Goal: Task Accomplishment & Management: Manage account settings

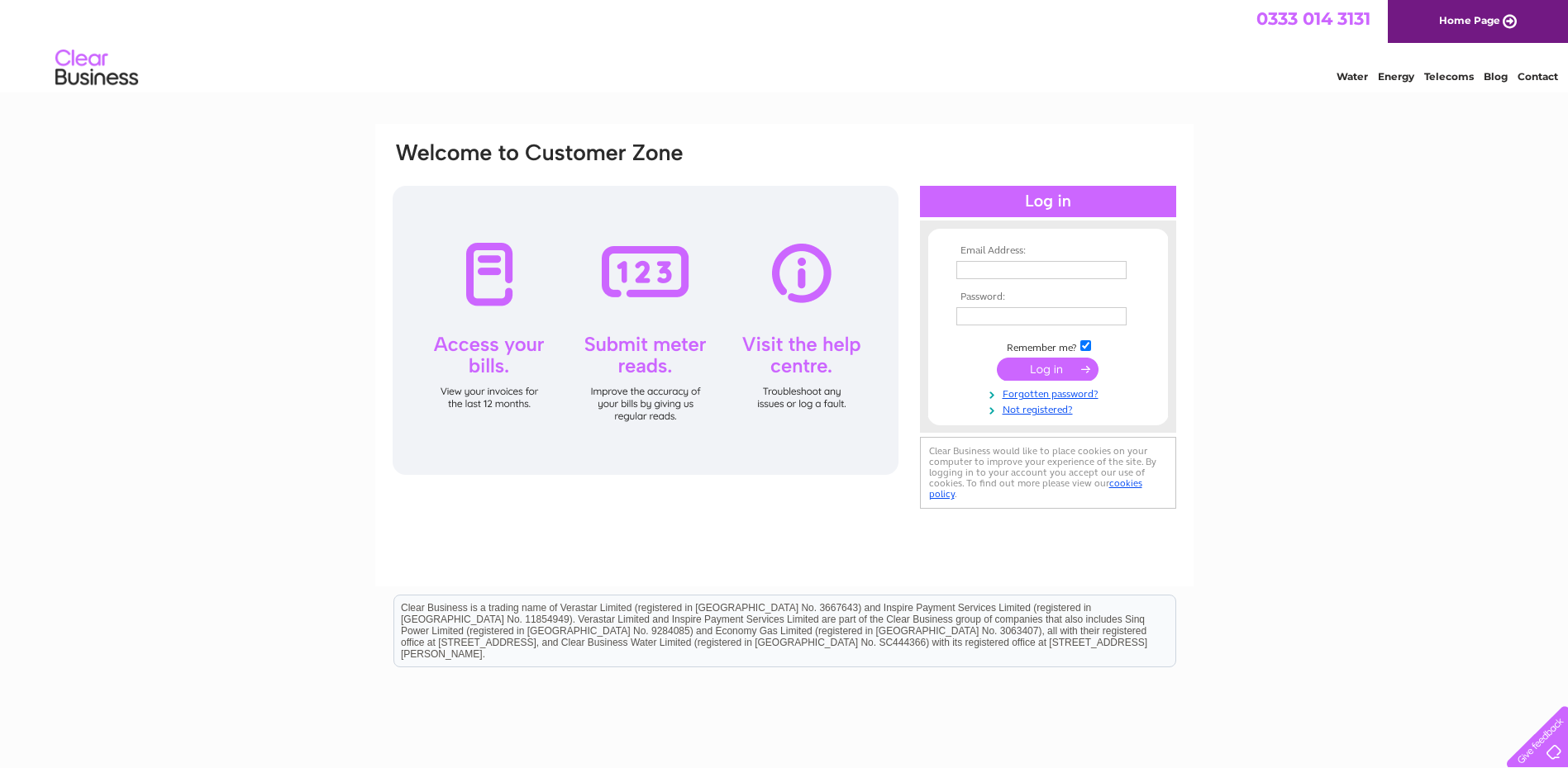
click at [1108, 273] on input "text" at bounding box center [1041, 269] width 170 height 18
type input "suppliers@hbnl.co.uk"
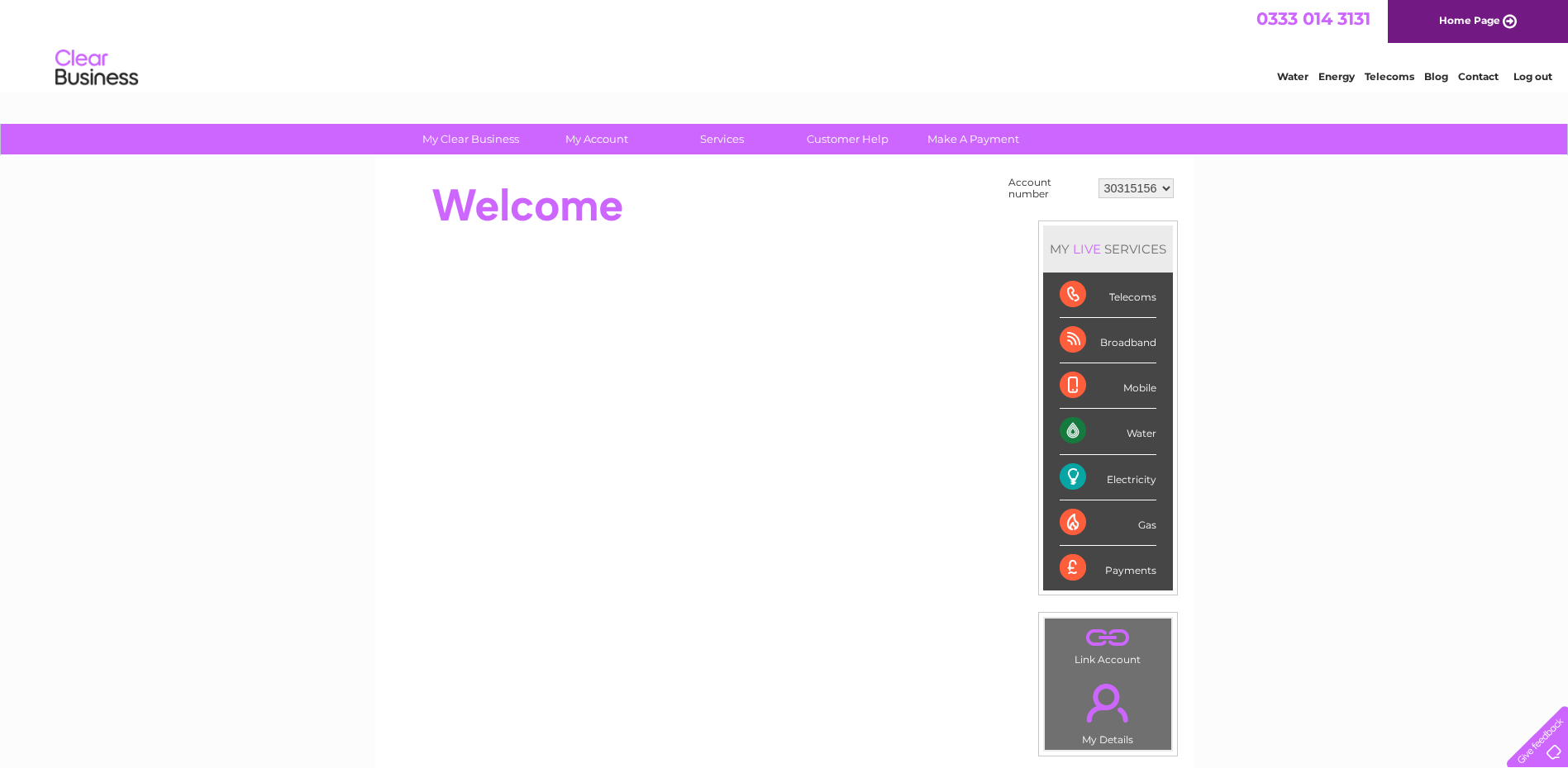
click at [1349, 455] on div "My Clear Business Login Details My Details My Preferences Link Account My Accou…" at bounding box center [784, 590] width 1568 height 932
click at [1335, 404] on div "My Clear Business Login Details My Details My Preferences Link Account My Accou…" at bounding box center [784, 590] width 1568 height 932
click at [1141, 193] on select "30315156" at bounding box center [1135, 188] width 75 height 20
click at [1287, 253] on div "My Clear Business Login Details My Details My Preferences Link Account My Accou…" at bounding box center [784, 590] width 1568 height 932
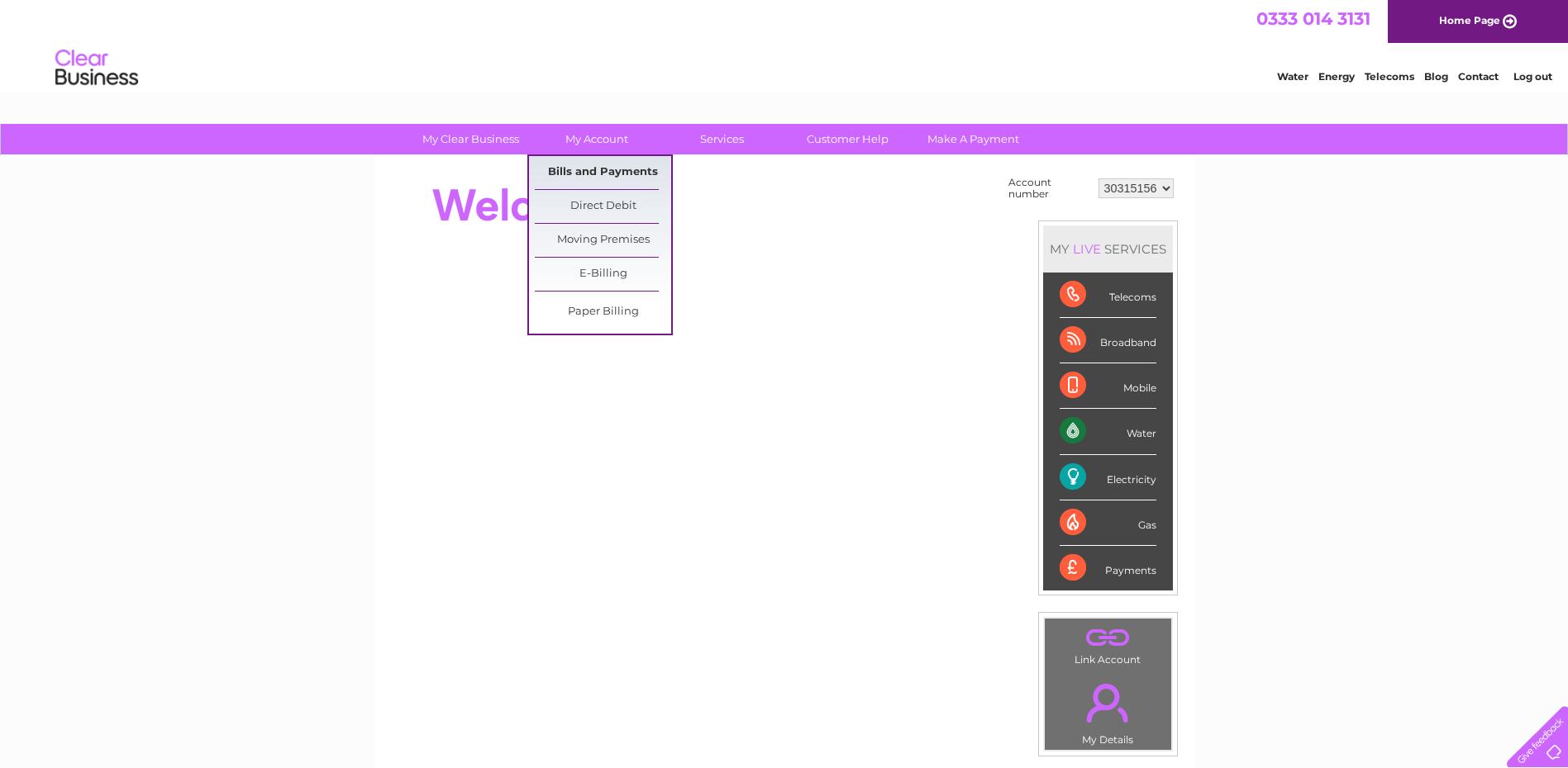
drag, startPoint x: 611, startPoint y: 171, endPoint x: 597, endPoint y: 165, distance: 15.2
click at [611, 171] on link "Bills and Payments" at bounding box center [603, 172] width 136 height 33
click at [585, 168] on link "Bills and Payments" at bounding box center [603, 172] width 136 height 33
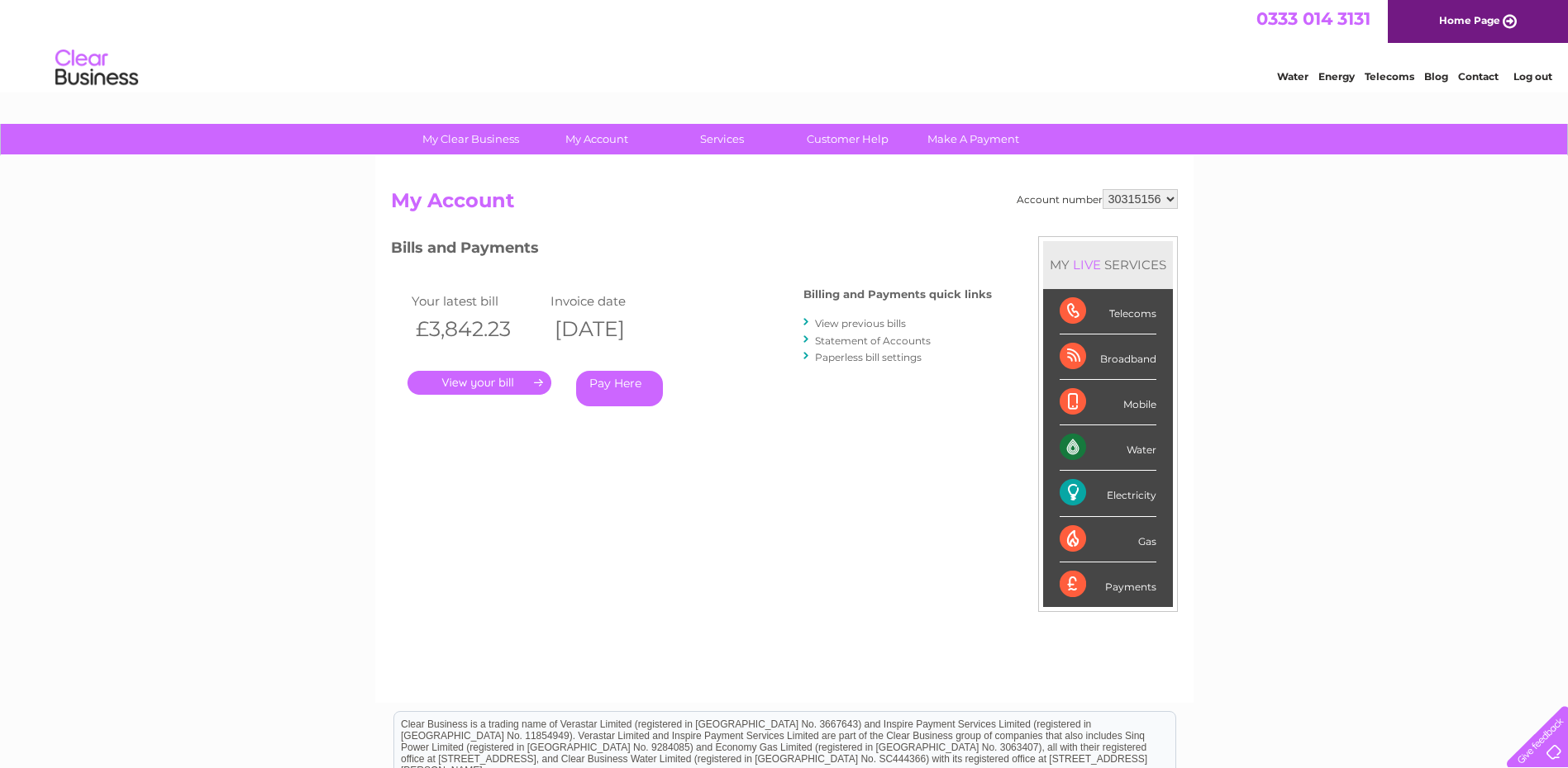
click at [488, 378] on link "." at bounding box center [478, 383] width 144 height 24
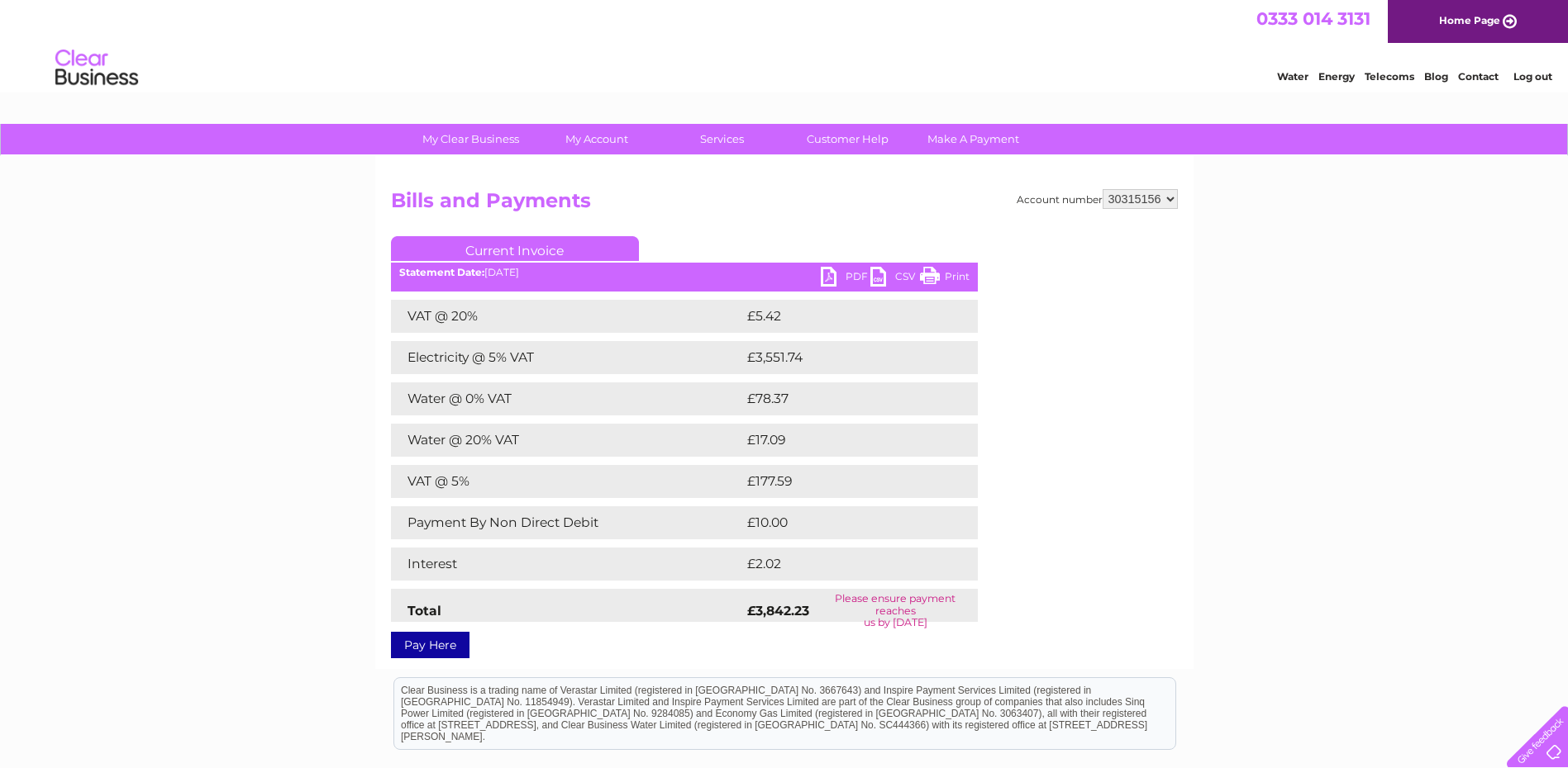
click at [852, 274] on link "PDF" at bounding box center [846, 279] width 49 height 24
click at [1424, 240] on div "My Clear Business Login Details My Details My Preferences Link Account My Accou…" at bounding box center [784, 538] width 1568 height 827
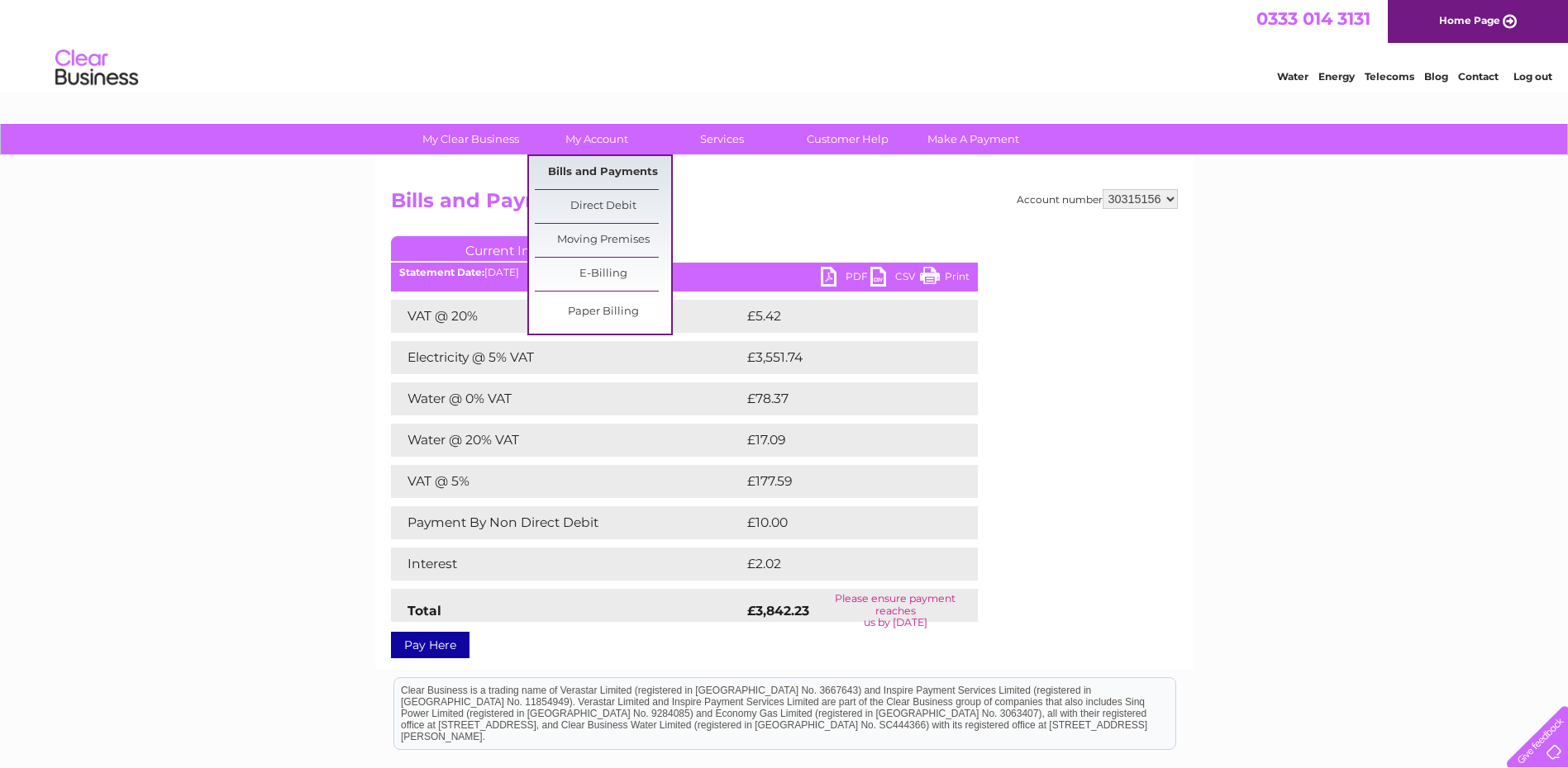
click at [611, 175] on link "Bills and Payments" at bounding box center [603, 172] width 136 height 33
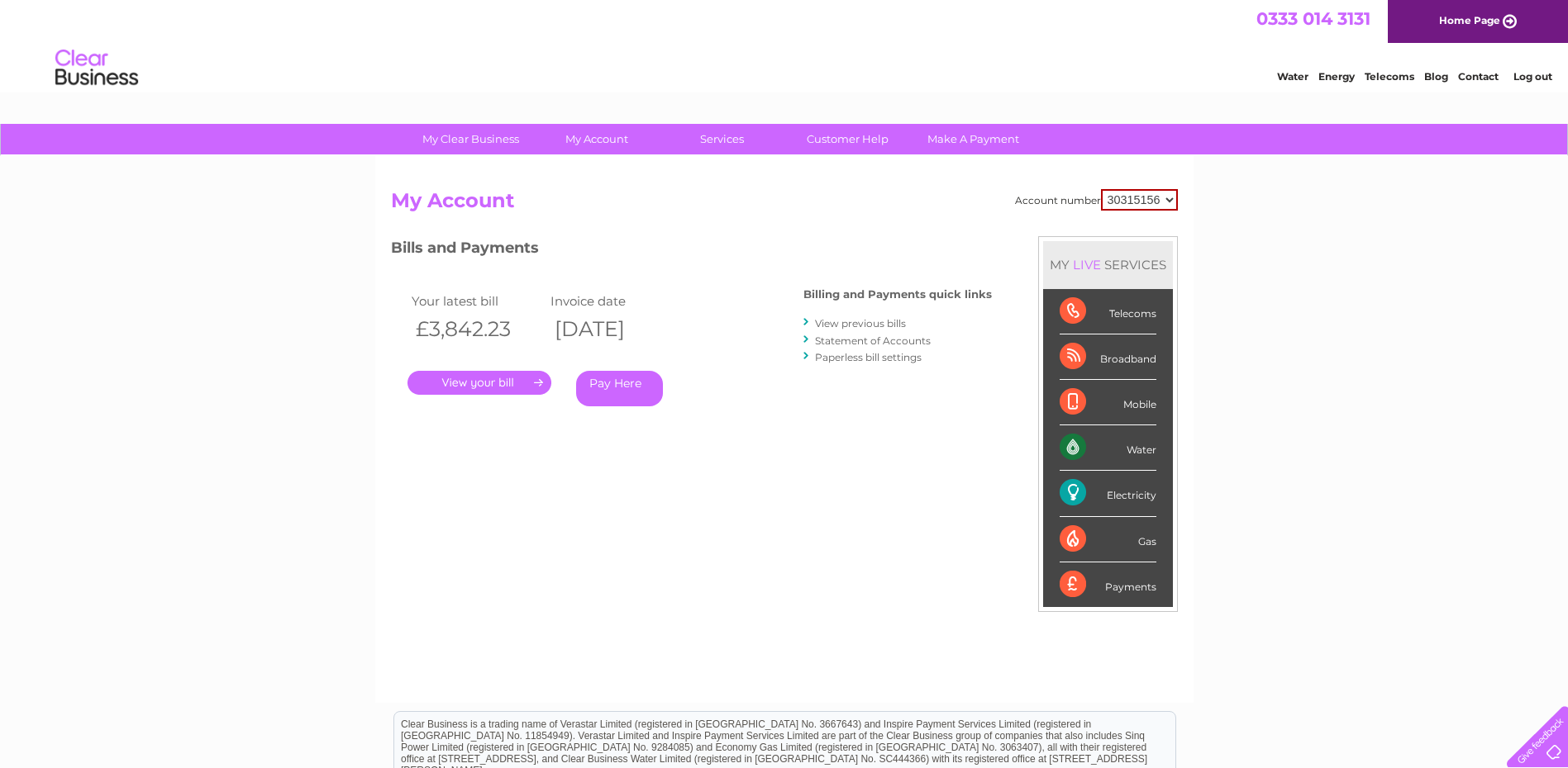
click at [833, 323] on link "View previous bills" at bounding box center [860, 323] width 91 height 13
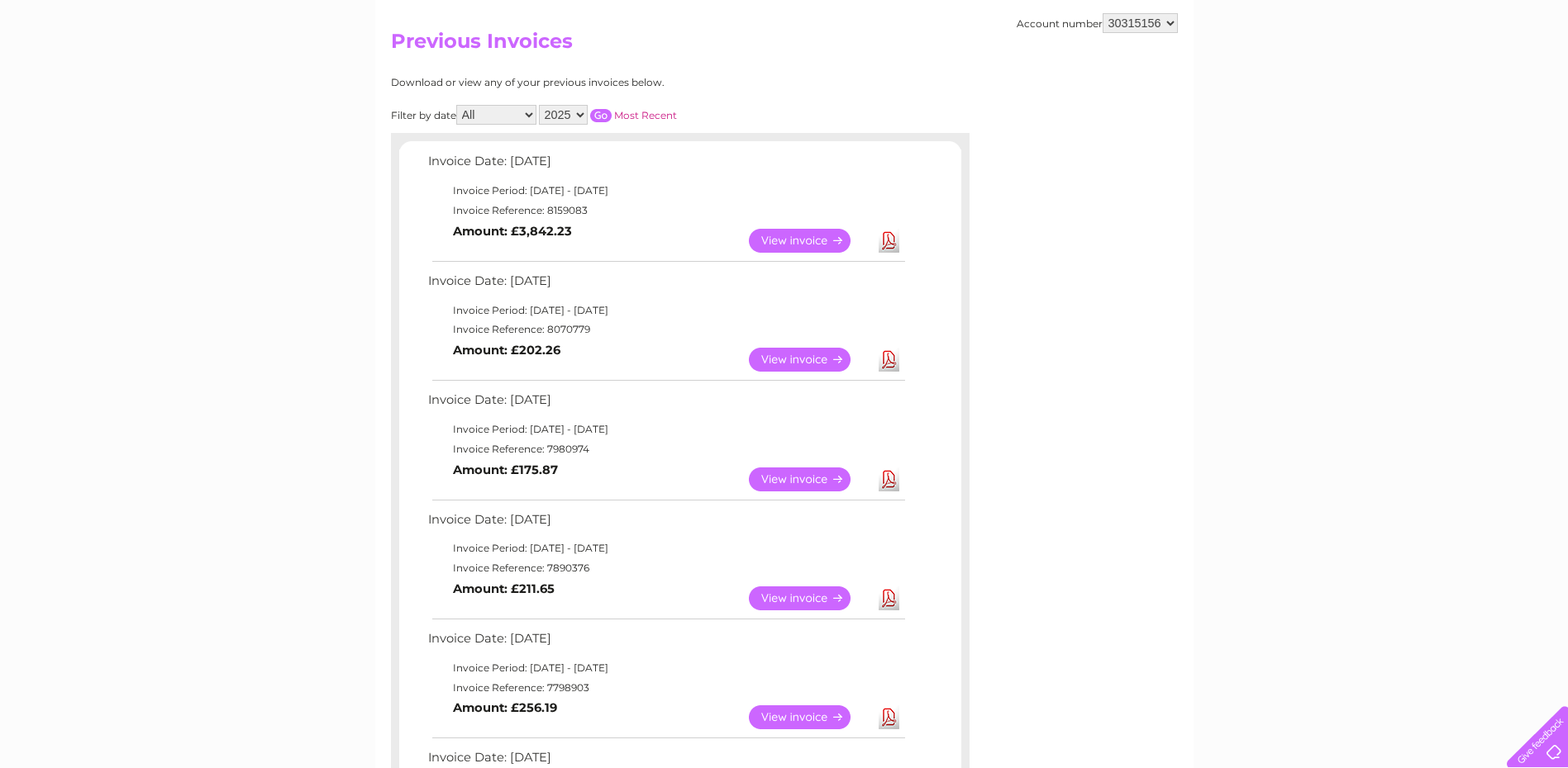
scroll to position [165, 0]
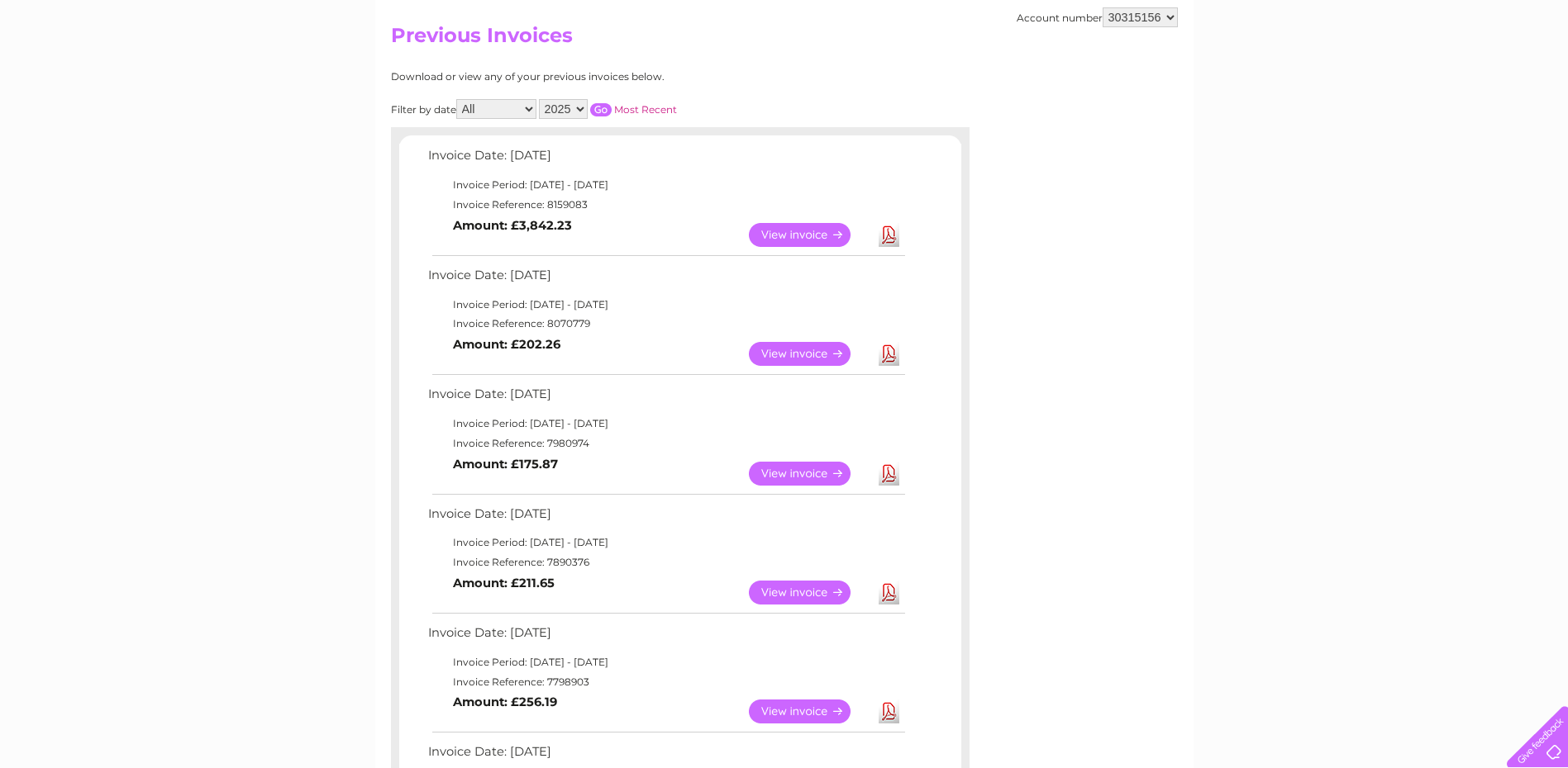
click at [518, 110] on select "All March April May June July August September October" at bounding box center [496, 109] width 80 height 20
click at [575, 105] on select "2025" at bounding box center [563, 109] width 48 height 20
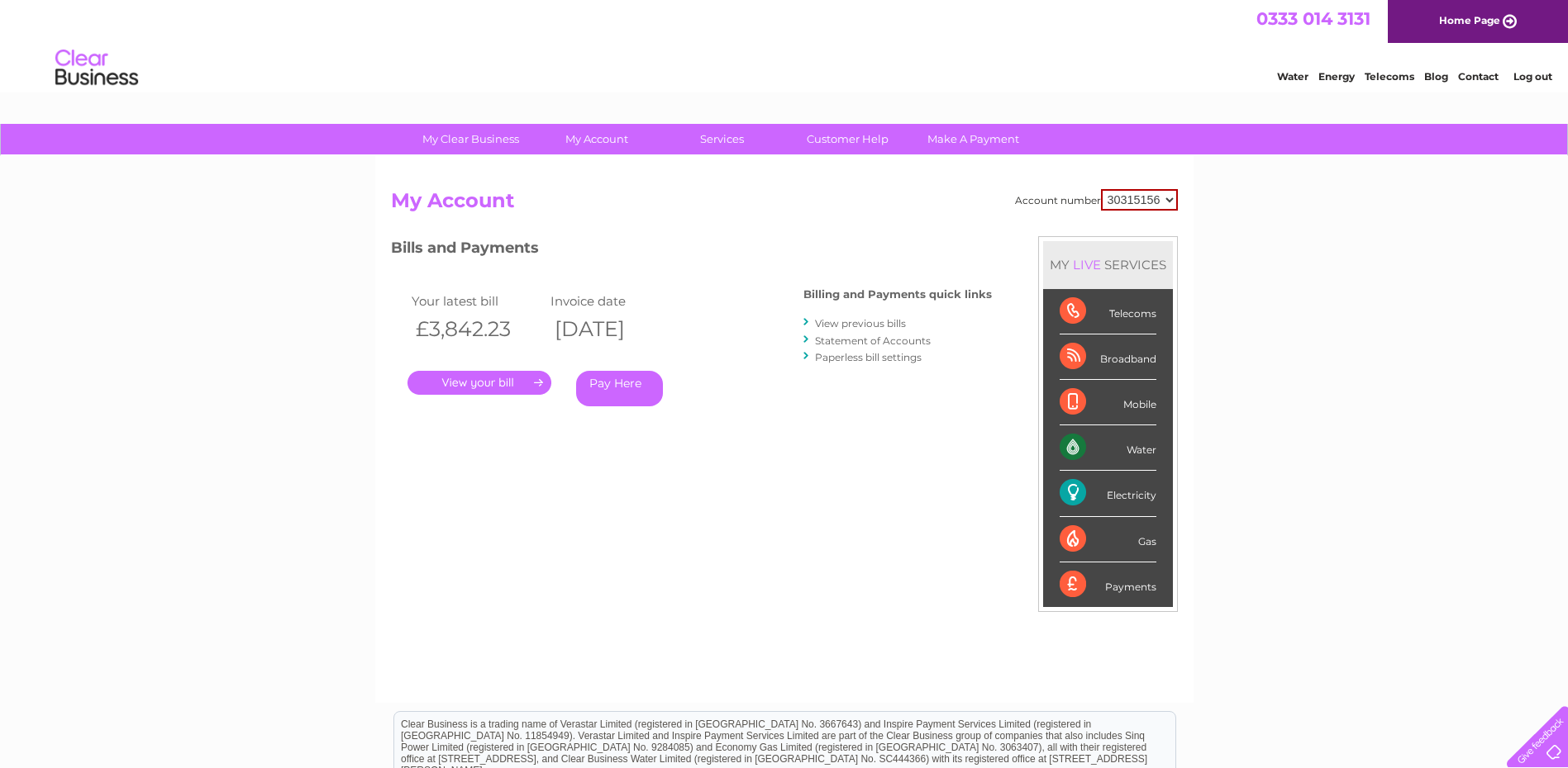
click at [829, 340] on link "Statement of Accounts" at bounding box center [873, 341] width 116 height 13
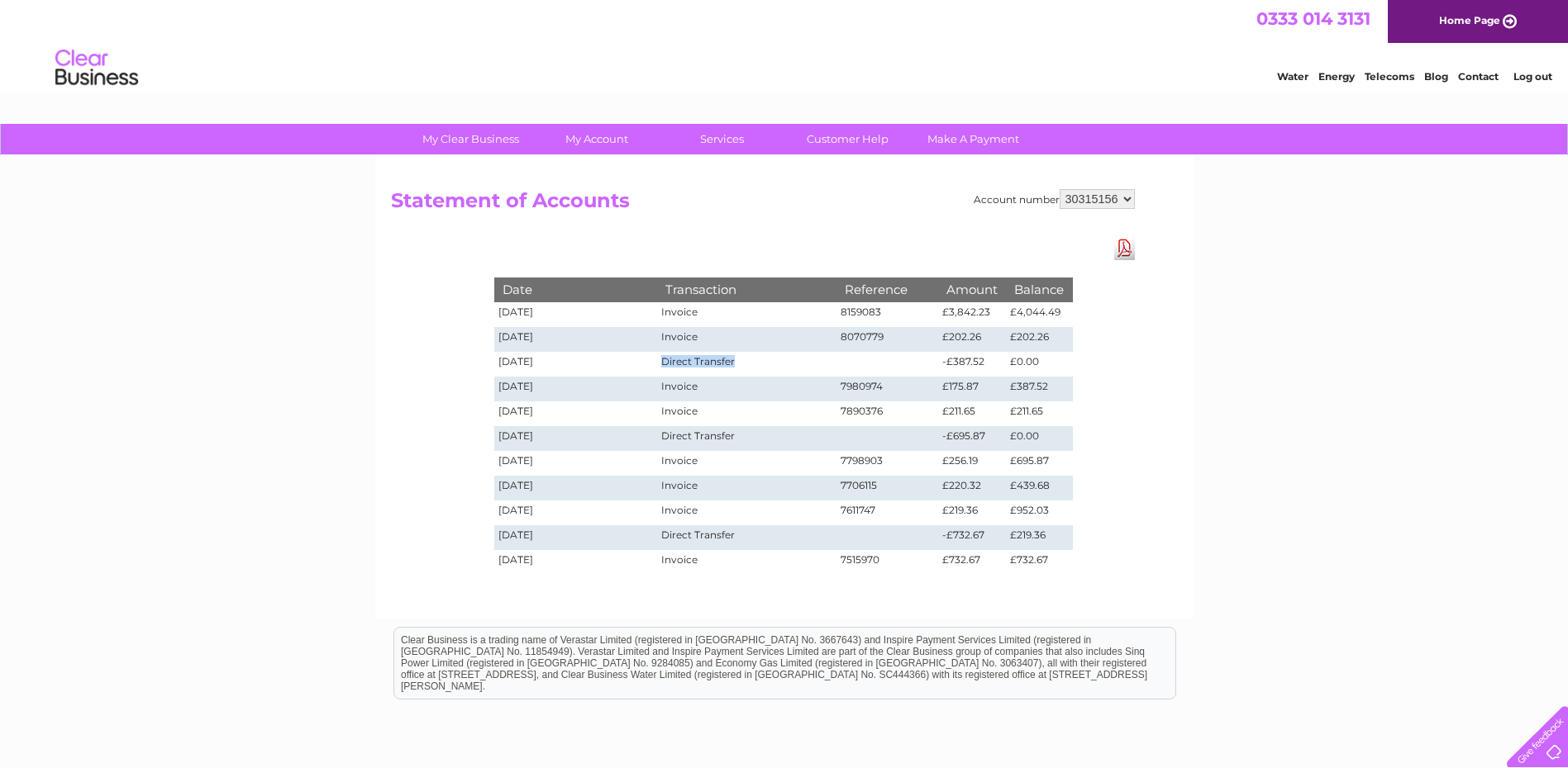
drag, startPoint x: 665, startPoint y: 362, endPoint x: 756, endPoint y: 359, distance: 91.0
click at [756, 359] on td "Direct Transfer" at bounding box center [746, 364] width 178 height 25
click at [1175, 380] on div "Account number 30315156 Statement of Accounts Download Pdf Date Transaction Ref…" at bounding box center [784, 387] width 818 height 463
click at [1131, 246] on link "Download Pdf" at bounding box center [1124, 248] width 20 height 24
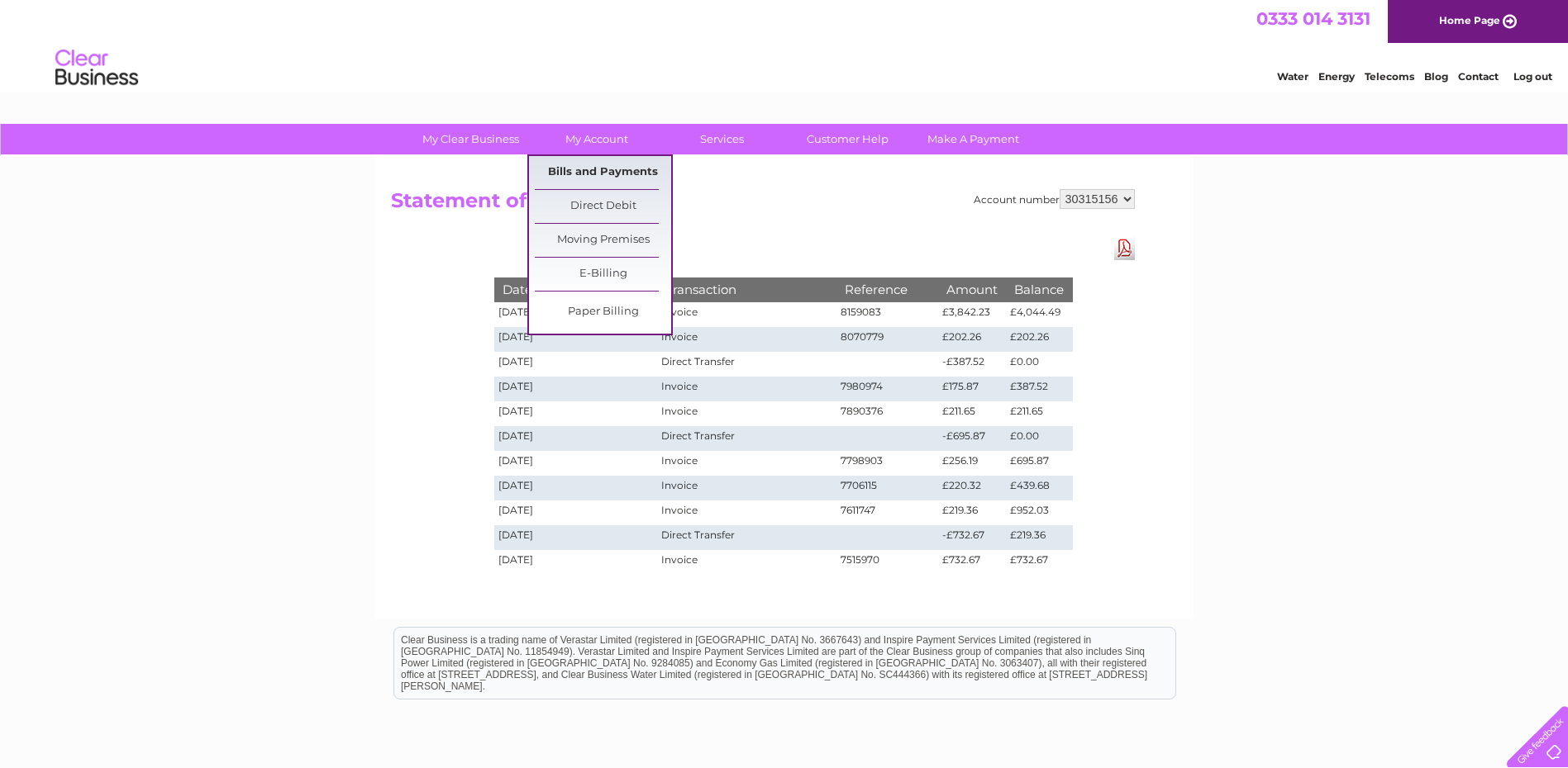
click at [605, 172] on link "Bills and Payments" at bounding box center [603, 172] width 136 height 33
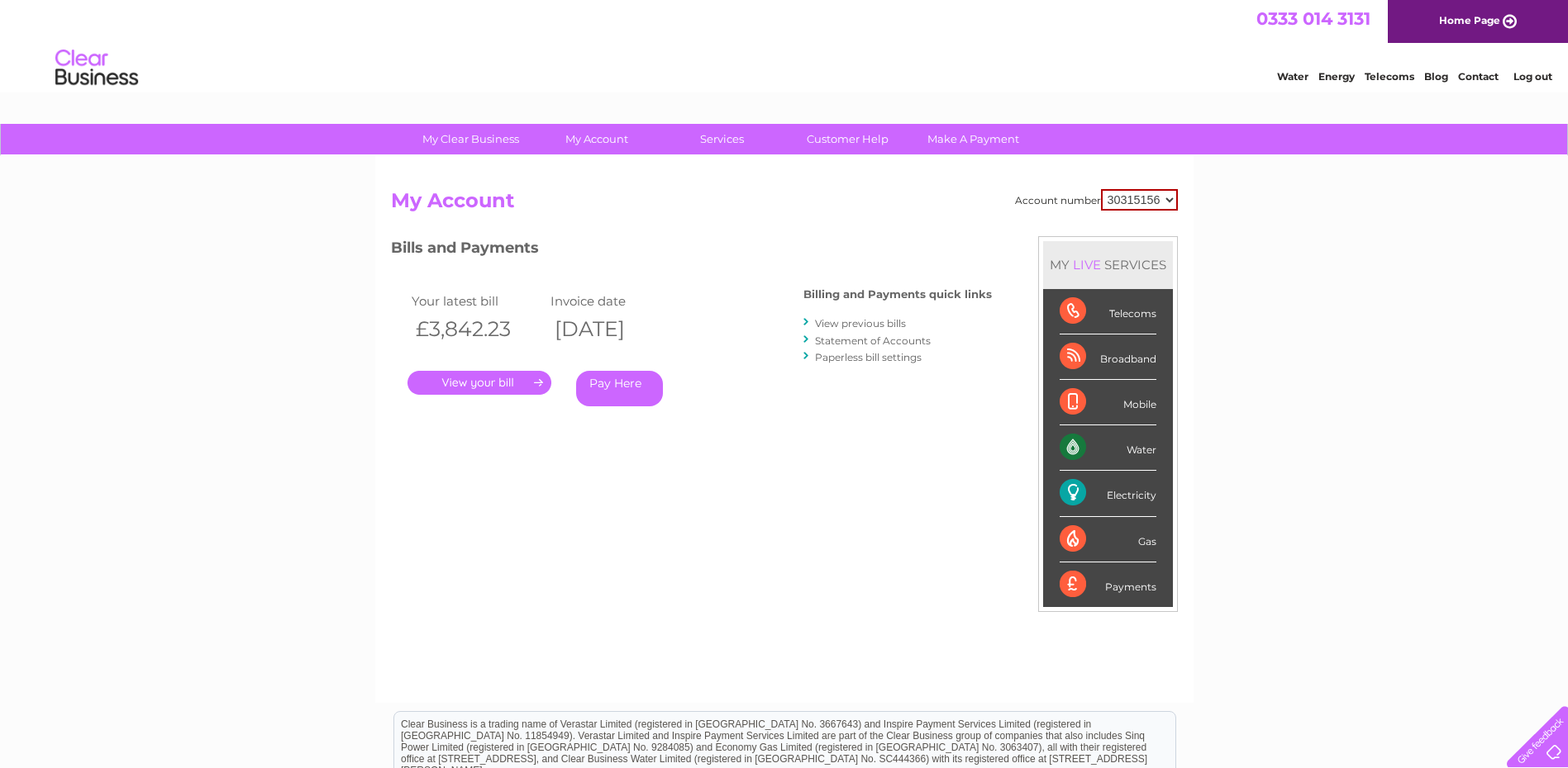
click at [490, 385] on link "." at bounding box center [478, 383] width 144 height 24
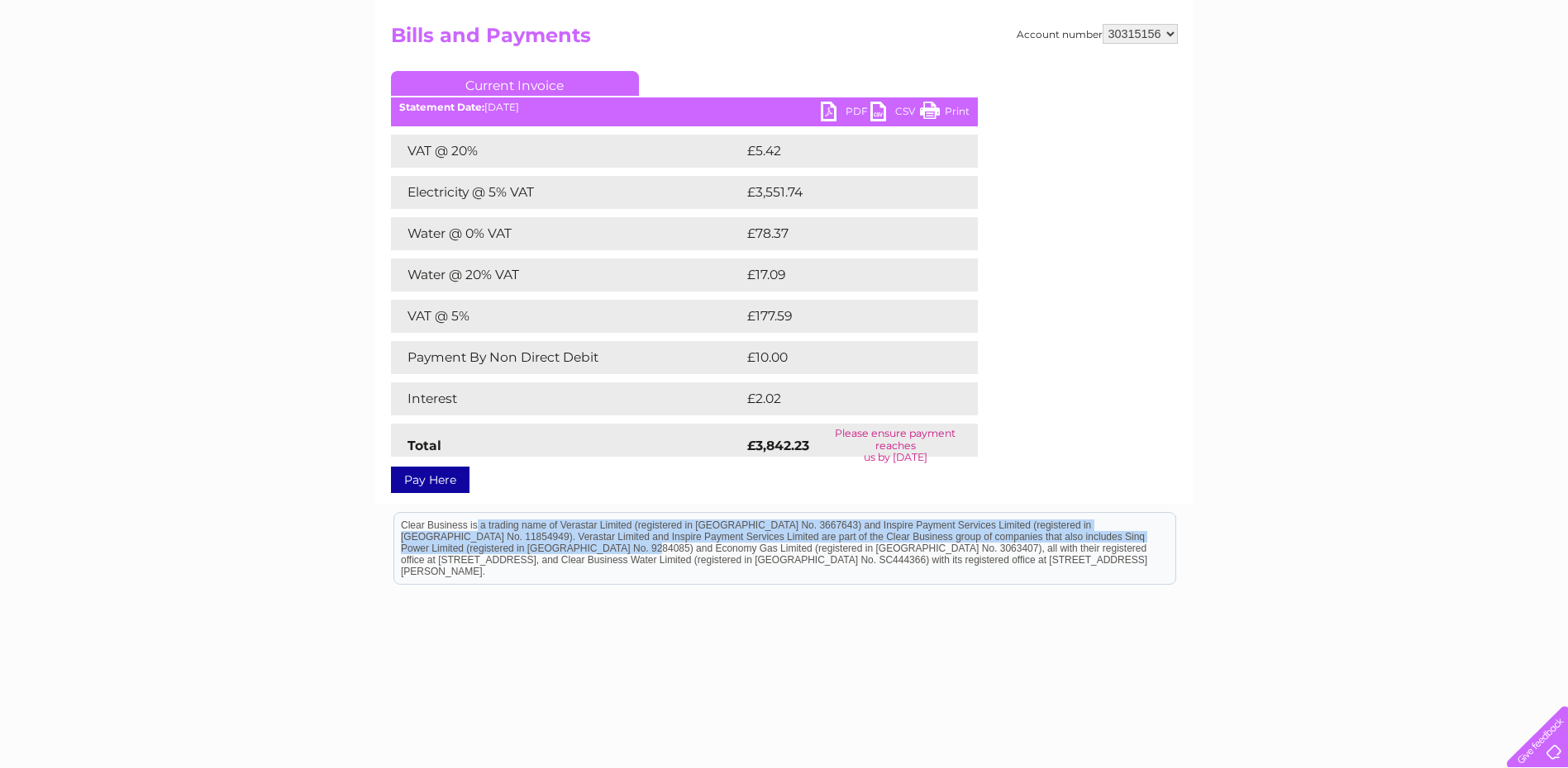
drag, startPoint x: 401, startPoint y: 525, endPoint x: 434, endPoint y: 547, distance: 39.7
click at [434, 547] on div "Clear Business is a trading name of Verastar Limited (registered in [GEOGRAPHIC…" at bounding box center [784, 548] width 781 height 71
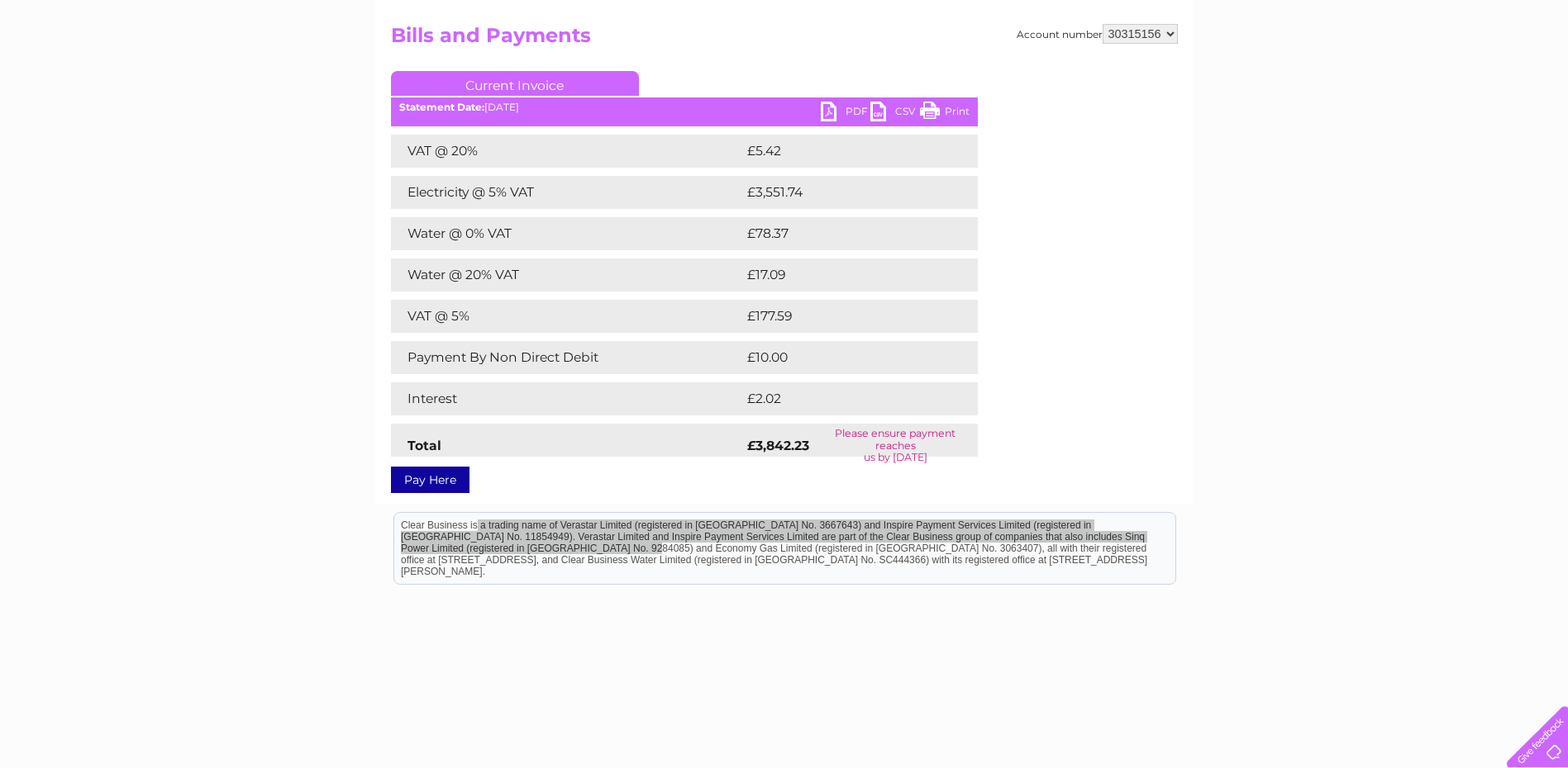
drag, startPoint x: 434, startPoint y: 44, endPoint x: 338, endPoint y: 460, distance: 426.9
click at [338, 460] on div "My Clear Business Login Details My Details My Preferences Link Account My Accou…" at bounding box center [784, 372] width 1568 height 827
drag, startPoint x: 757, startPoint y: 315, endPoint x: 790, endPoint y: 317, distance: 33.1
click at [790, 317] on td "£177.59" at bounding box center [844, 316] width 203 height 33
click at [283, 334] on div "My Clear Business Login Details My Details My Preferences Link Account My Accou…" at bounding box center [784, 372] width 1568 height 827
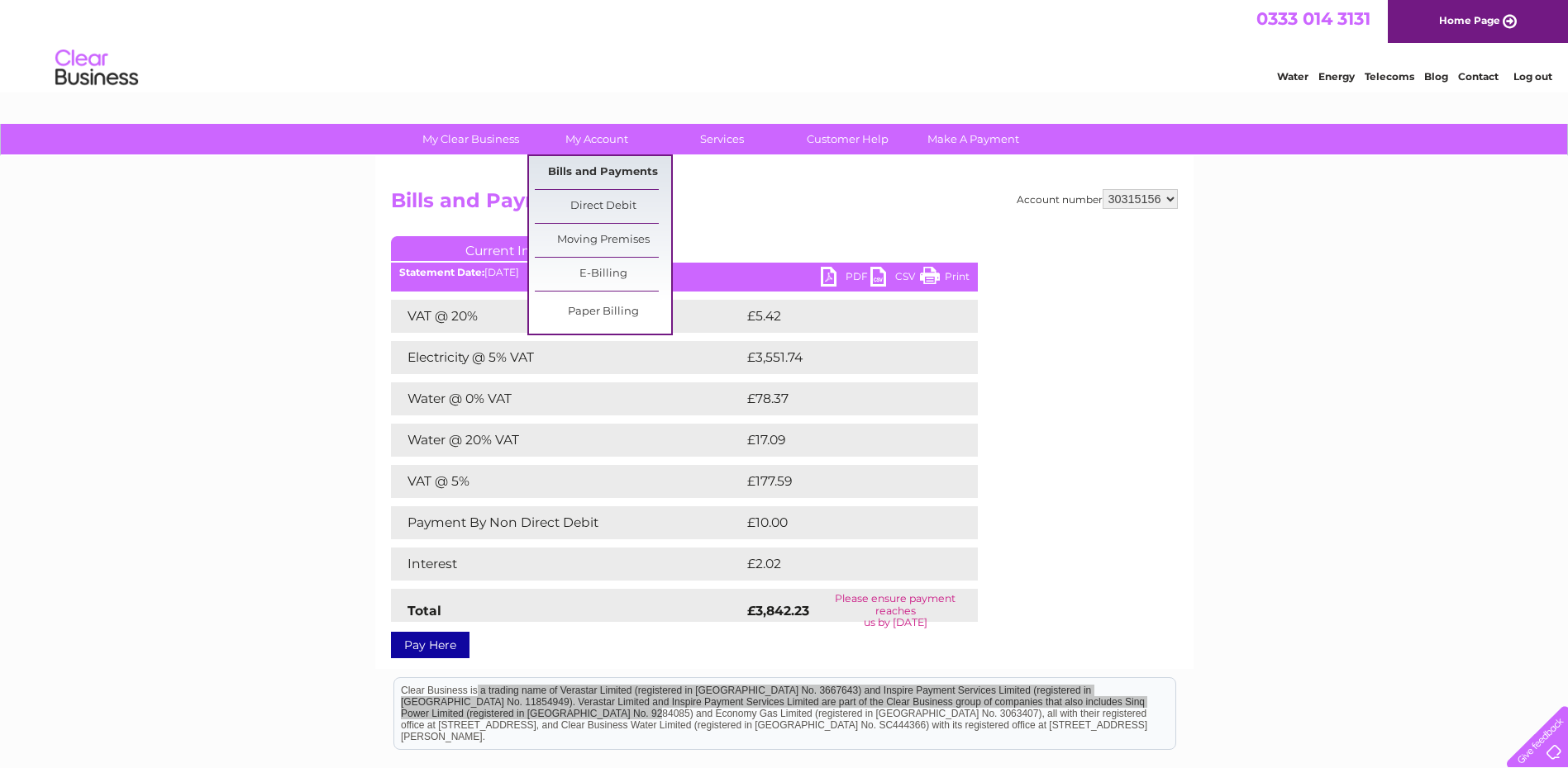
click at [597, 171] on link "Bills and Payments" at bounding box center [603, 172] width 136 height 33
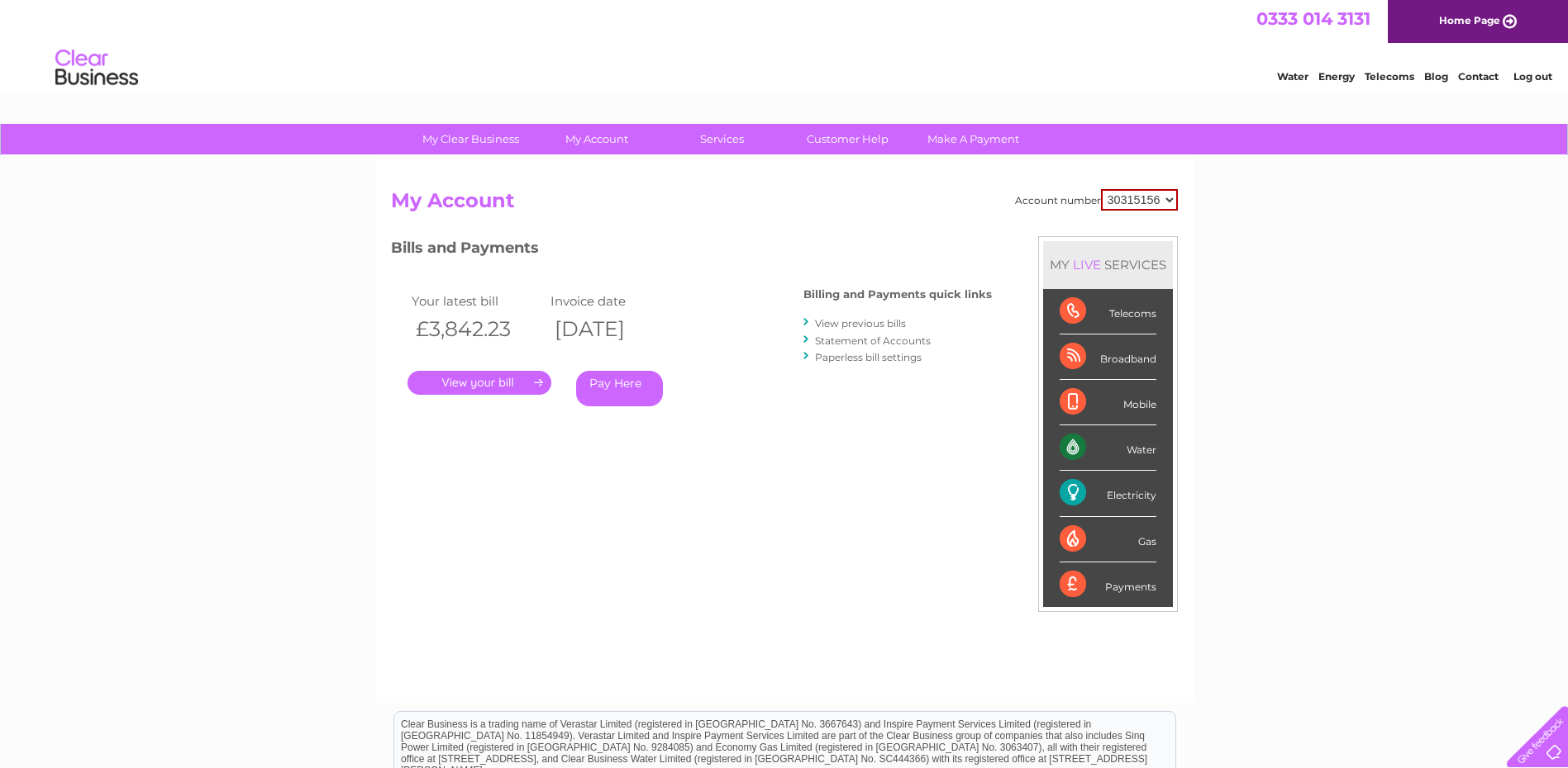
click at [864, 325] on link "View previous bills" at bounding box center [860, 323] width 91 height 13
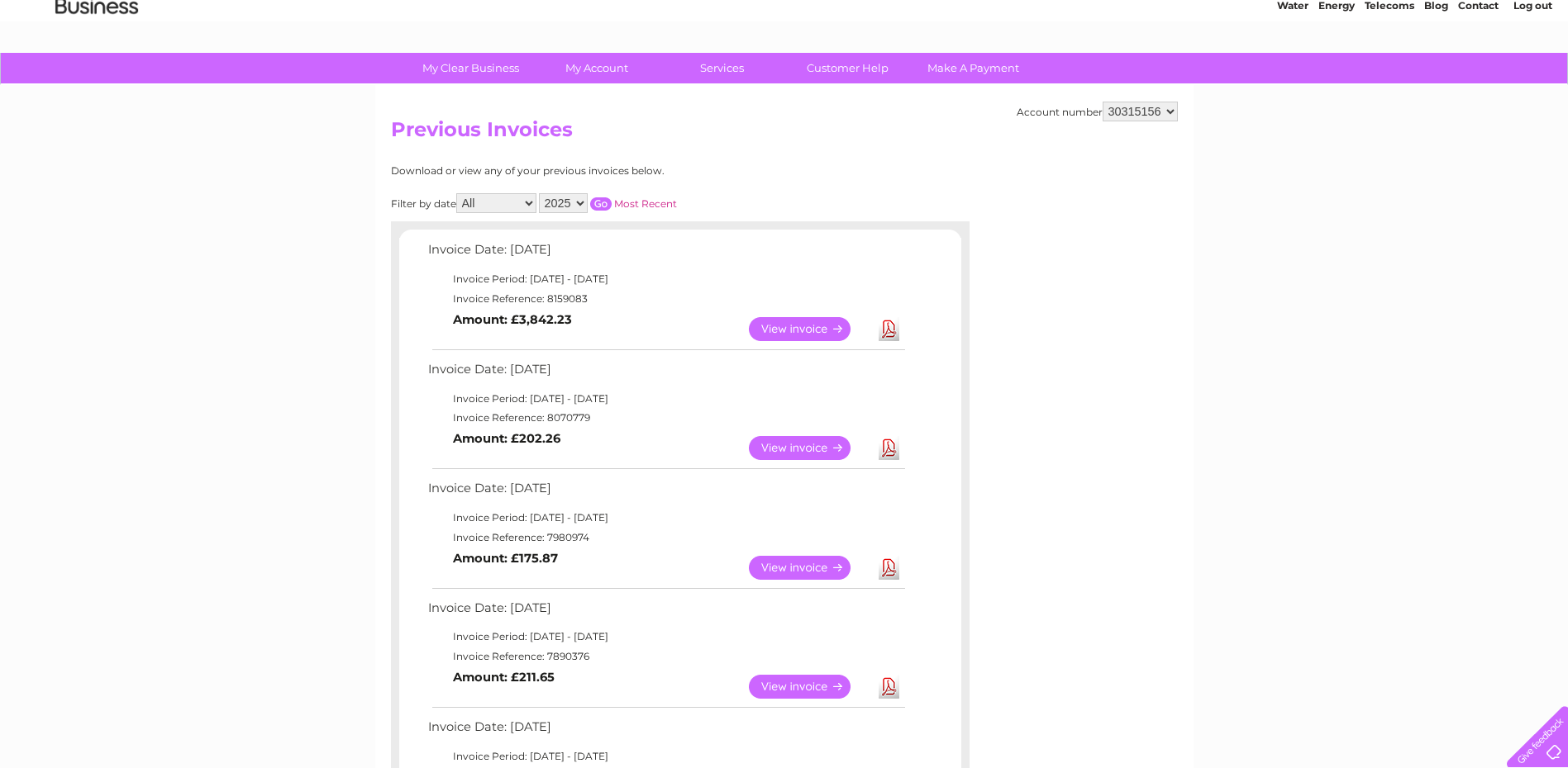
scroll to position [165, 0]
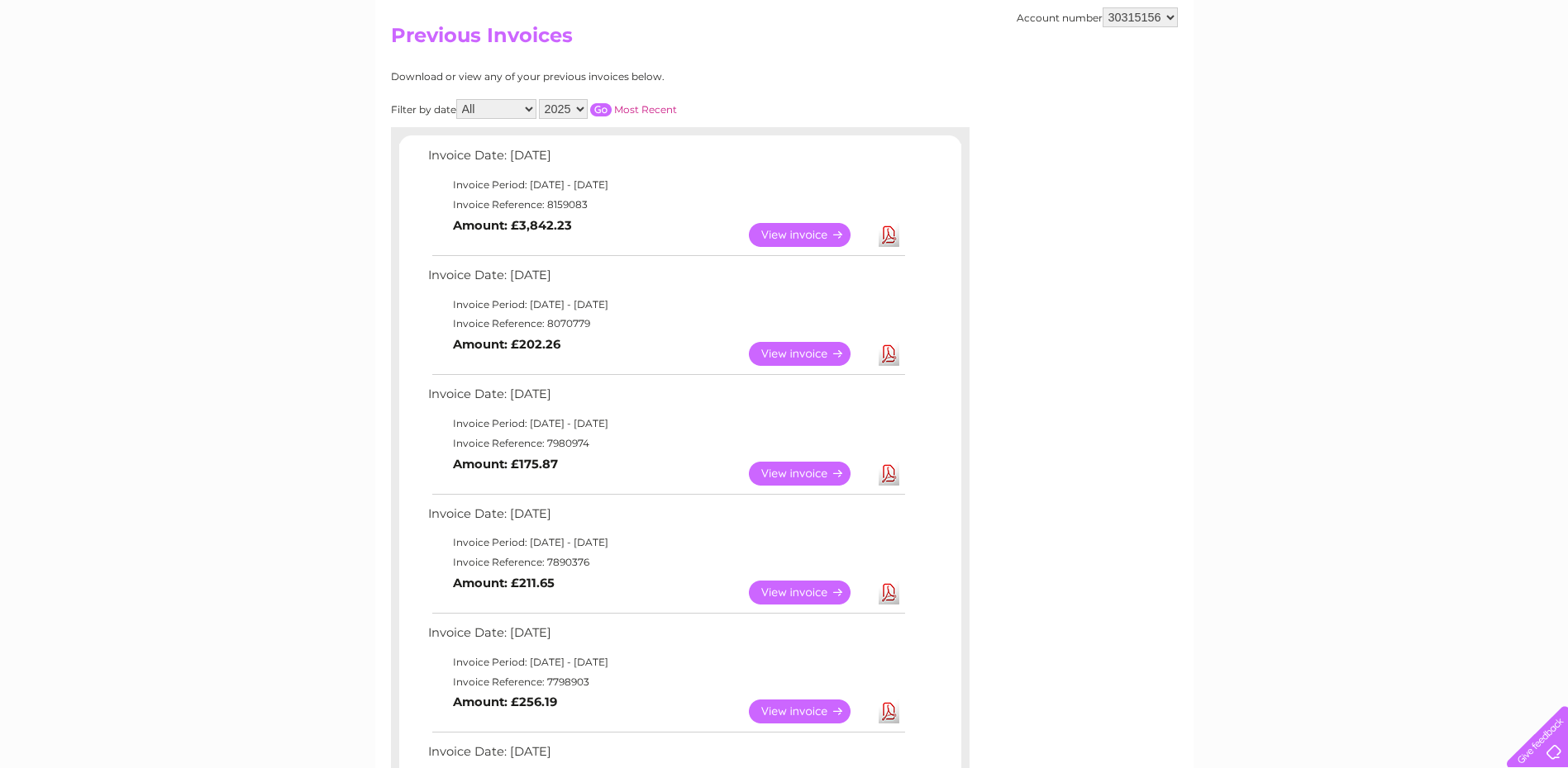
click at [817, 354] on link "View" at bounding box center [809, 354] width 122 height 24
